Goal: Use online tool/utility: Utilize a website feature to perform a specific function

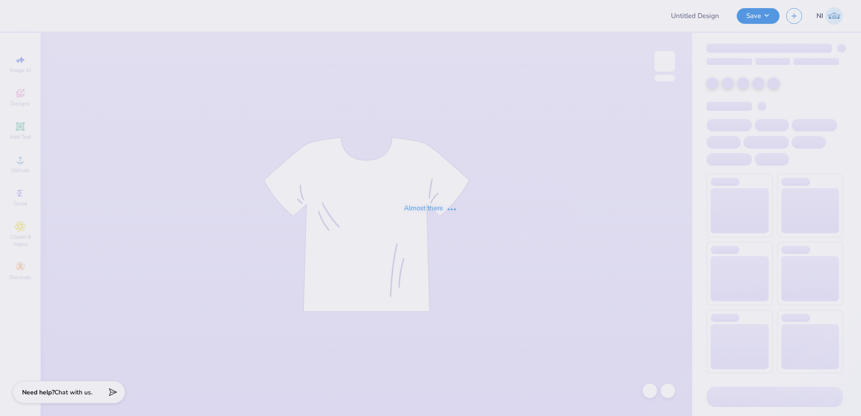
type input "Dance co merch"
type input "Ski Team General Merch!"
